Goal: Check status

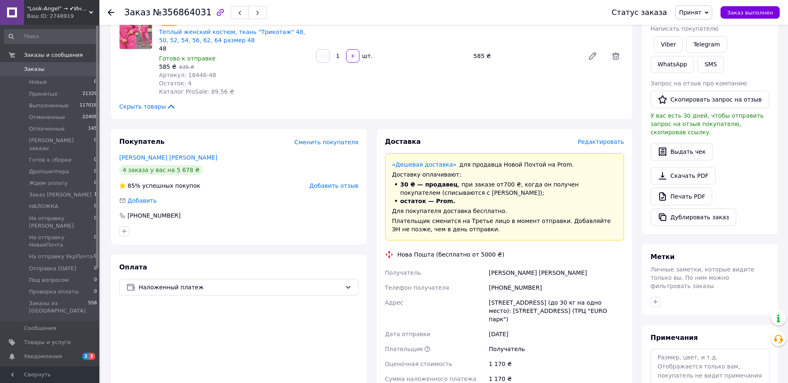
scroll to position [331, 0]
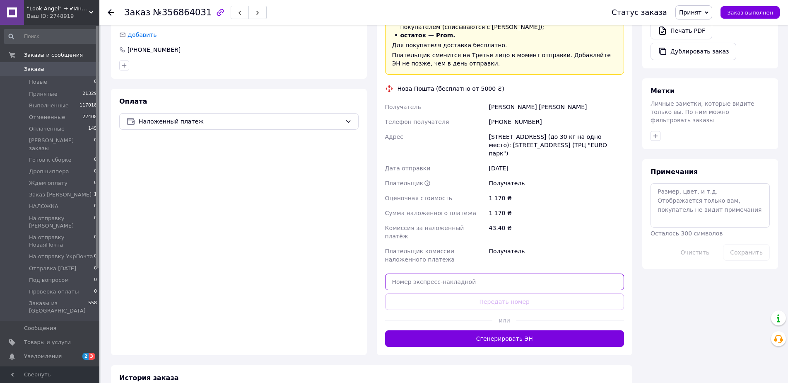
click at [480, 273] on input "text" at bounding box center [504, 281] width 239 height 17
paste input "20451225172906"
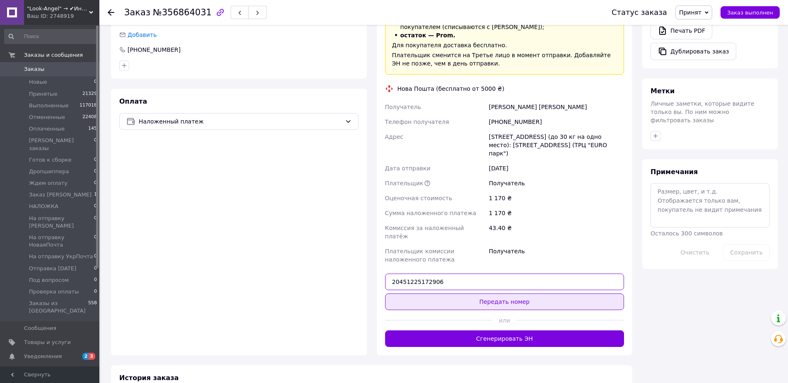
type input "20451225172906"
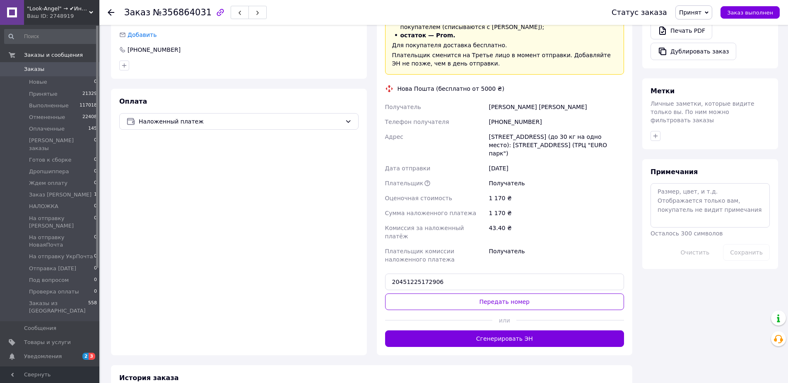
click at [489, 293] on button "Передать номер" at bounding box center [504, 301] width 239 height 17
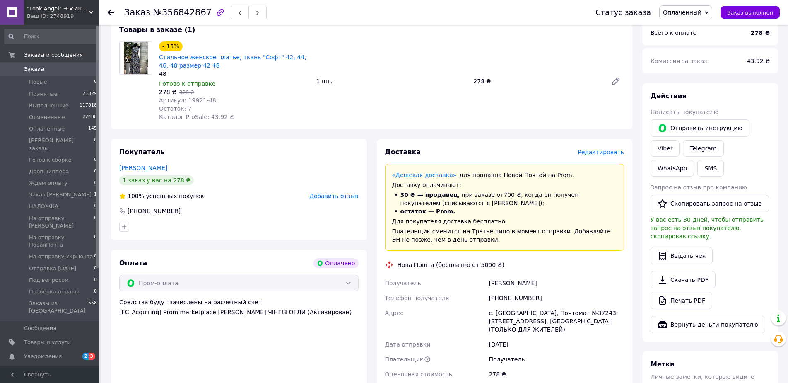
scroll to position [373, 0]
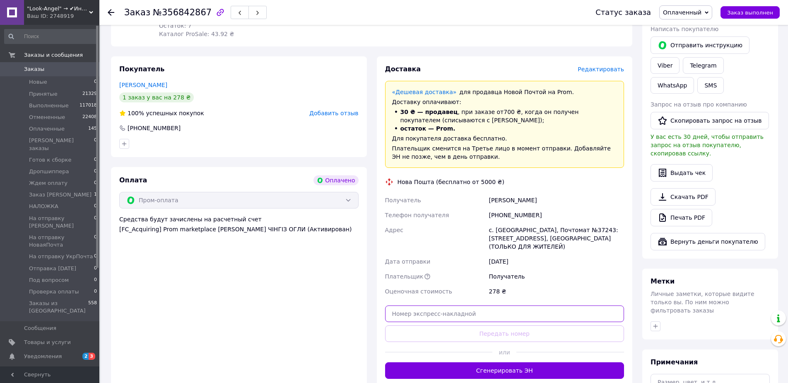
click at [445, 305] on input "text" at bounding box center [504, 313] width 239 height 17
paste input "20451225177441"
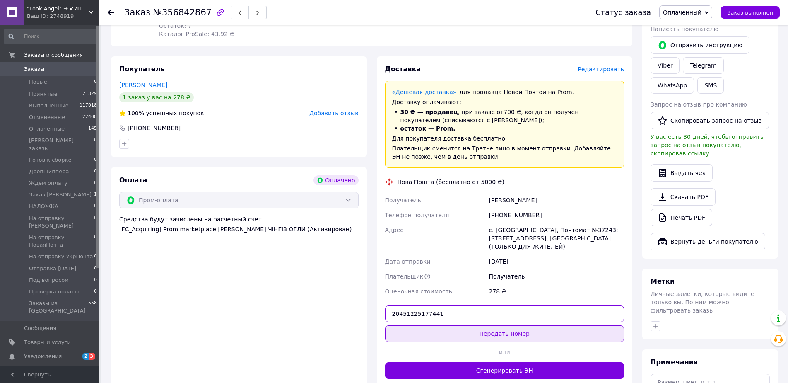
type input "20451225177441"
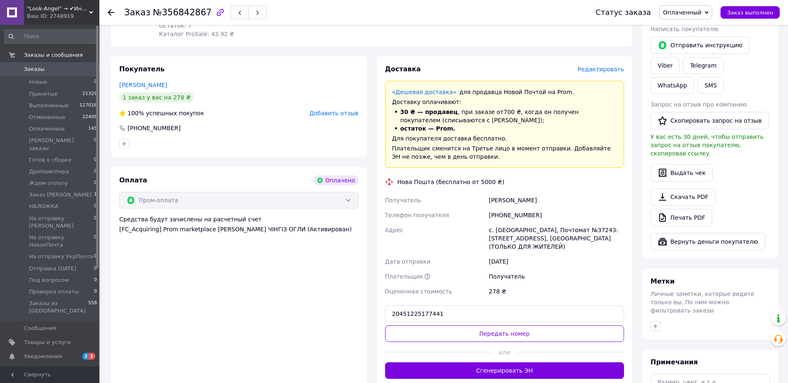
drag, startPoint x: 458, startPoint y: 321, endPoint x: 466, endPoint y: 318, distance: 8.2
click at [459, 325] on button "Передать номер" at bounding box center [504, 333] width 239 height 17
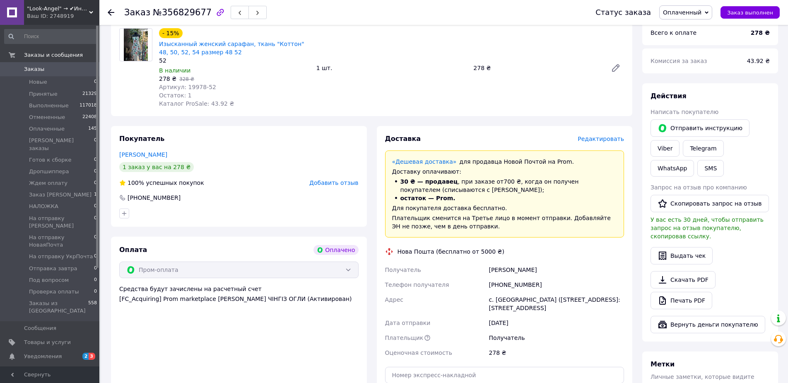
scroll to position [331, 0]
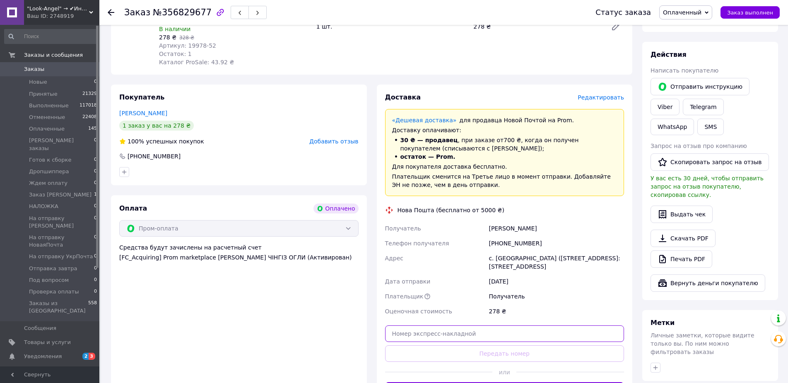
click at [469, 334] on input "text" at bounding box center [504, 333] width 239 height 17
paste input "20451225177145"
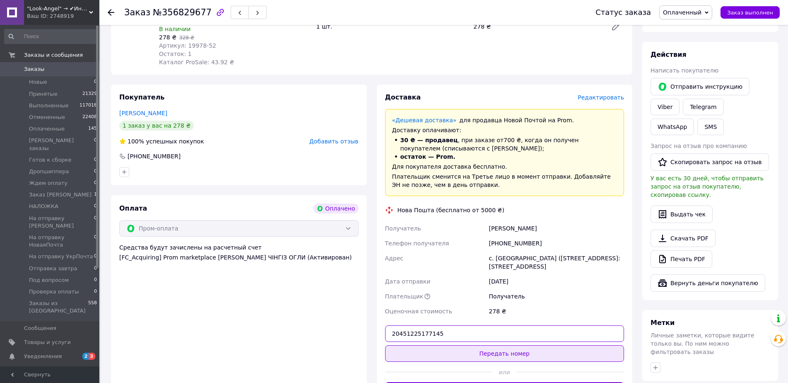
type input "20451225177145"
click at [484, 354] on button "Передать номер" at bounding box center [504, 353] width 239 height 17
